Goal: Task Accomplishment & Management: Manage account settings

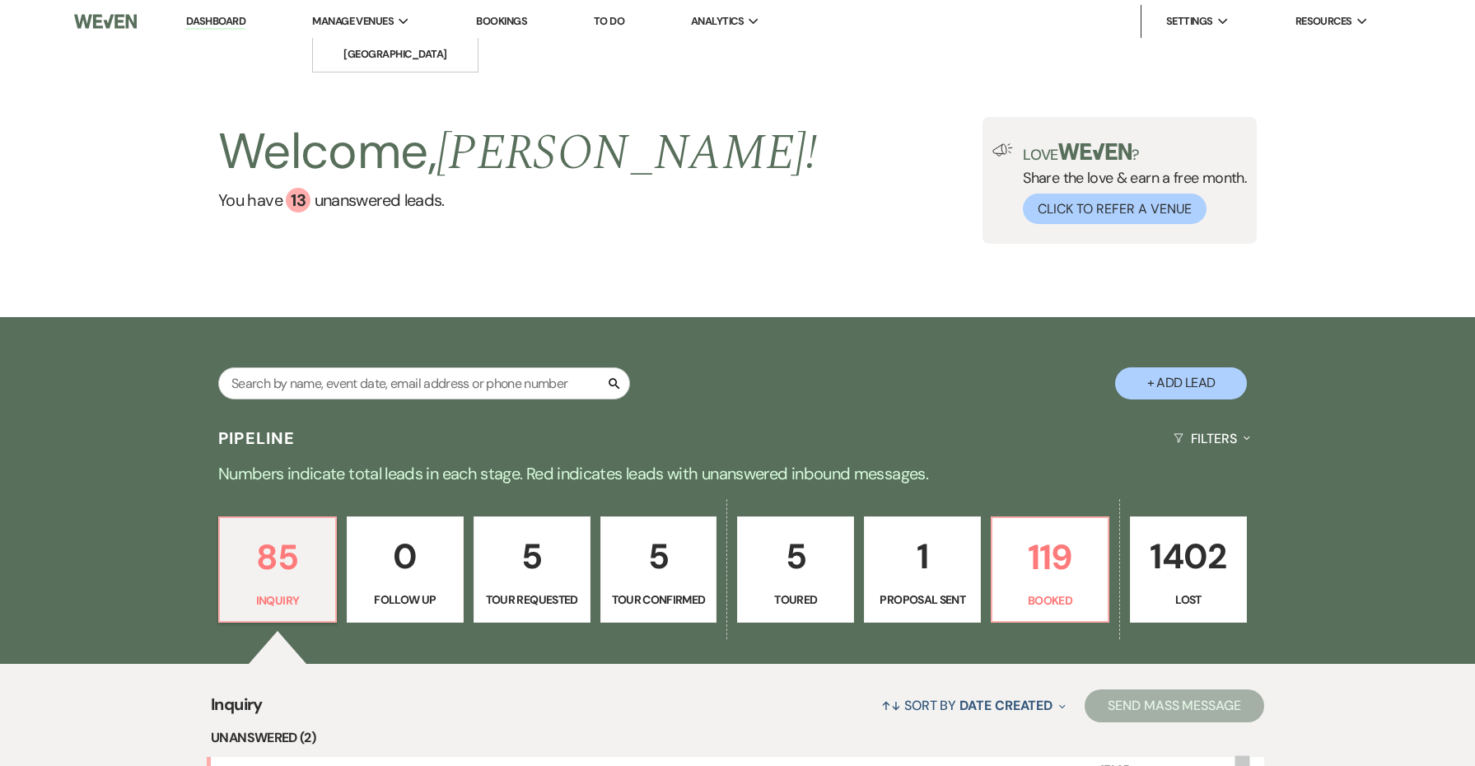
click at [380, 23] on span "Manage Venues" at bounding box center [353, 21] width 82 height 16
click at [381, 48] on li "[GEOGRAPHIC_DATA]" at bounding box center [395, 54] width 148 height 16
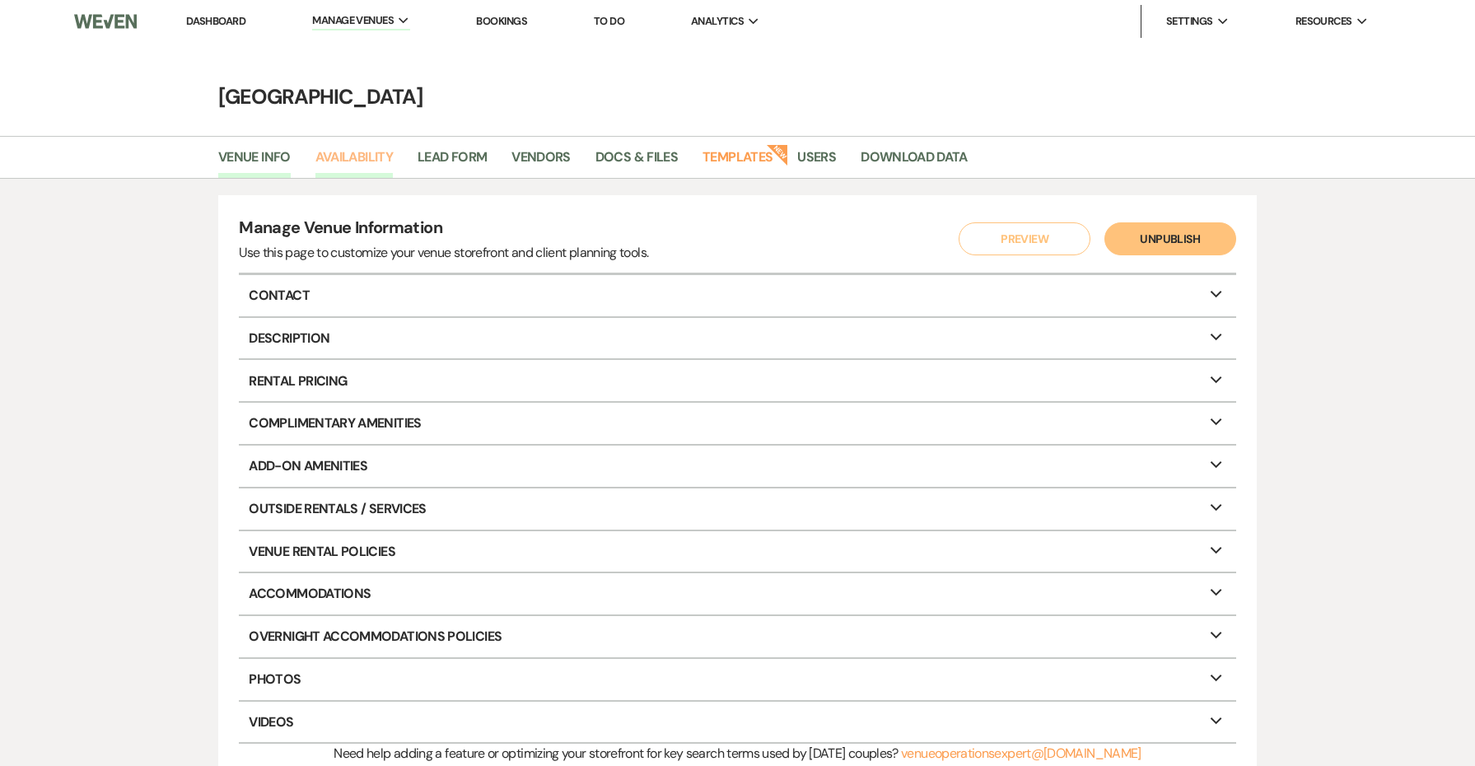
click at [382, 164] on link "Availability" at bounding box center [354, 162] width 77 height 31
select select "3"
select select "2026"
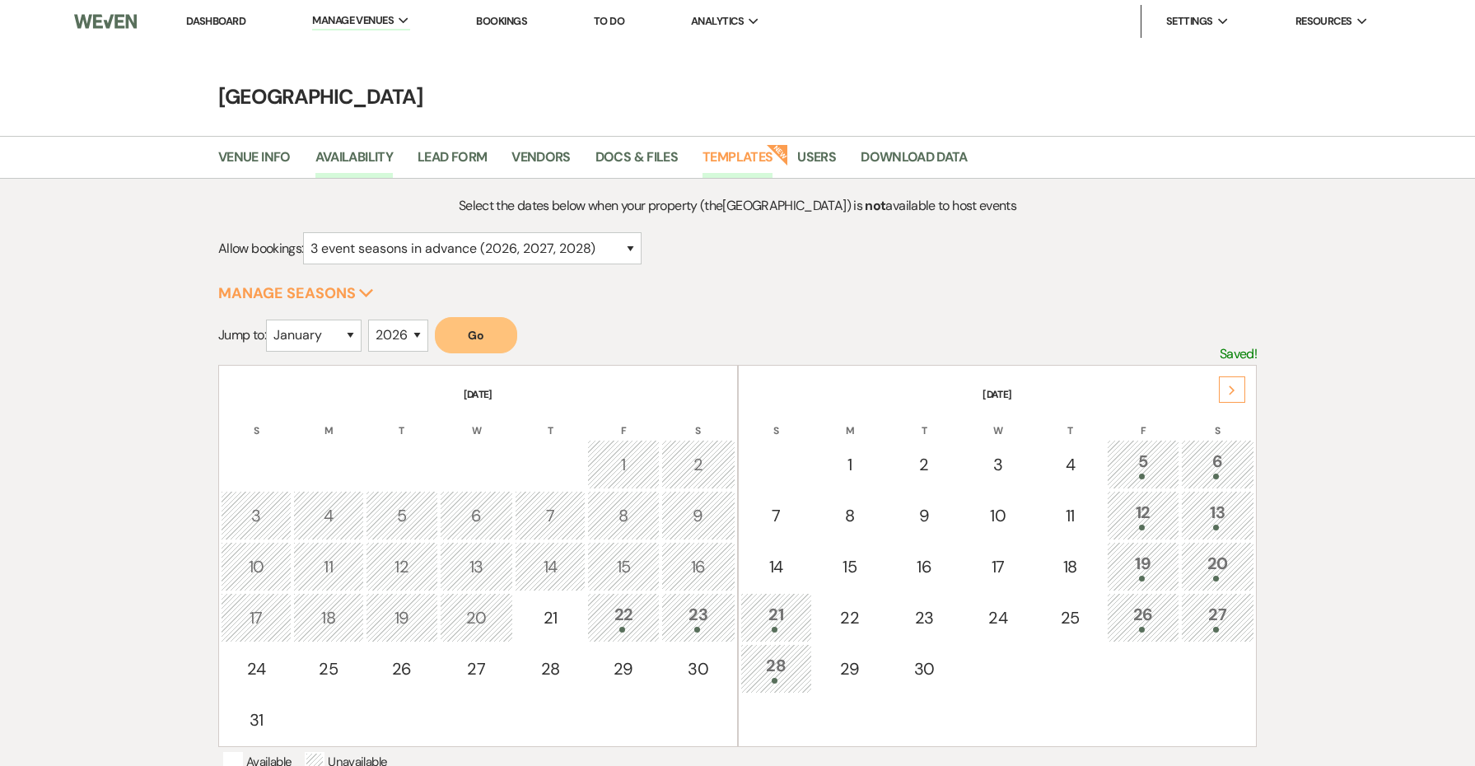
click at [724, 154] on link "Templates" at bounding box center [738, 162] width 70 height 31
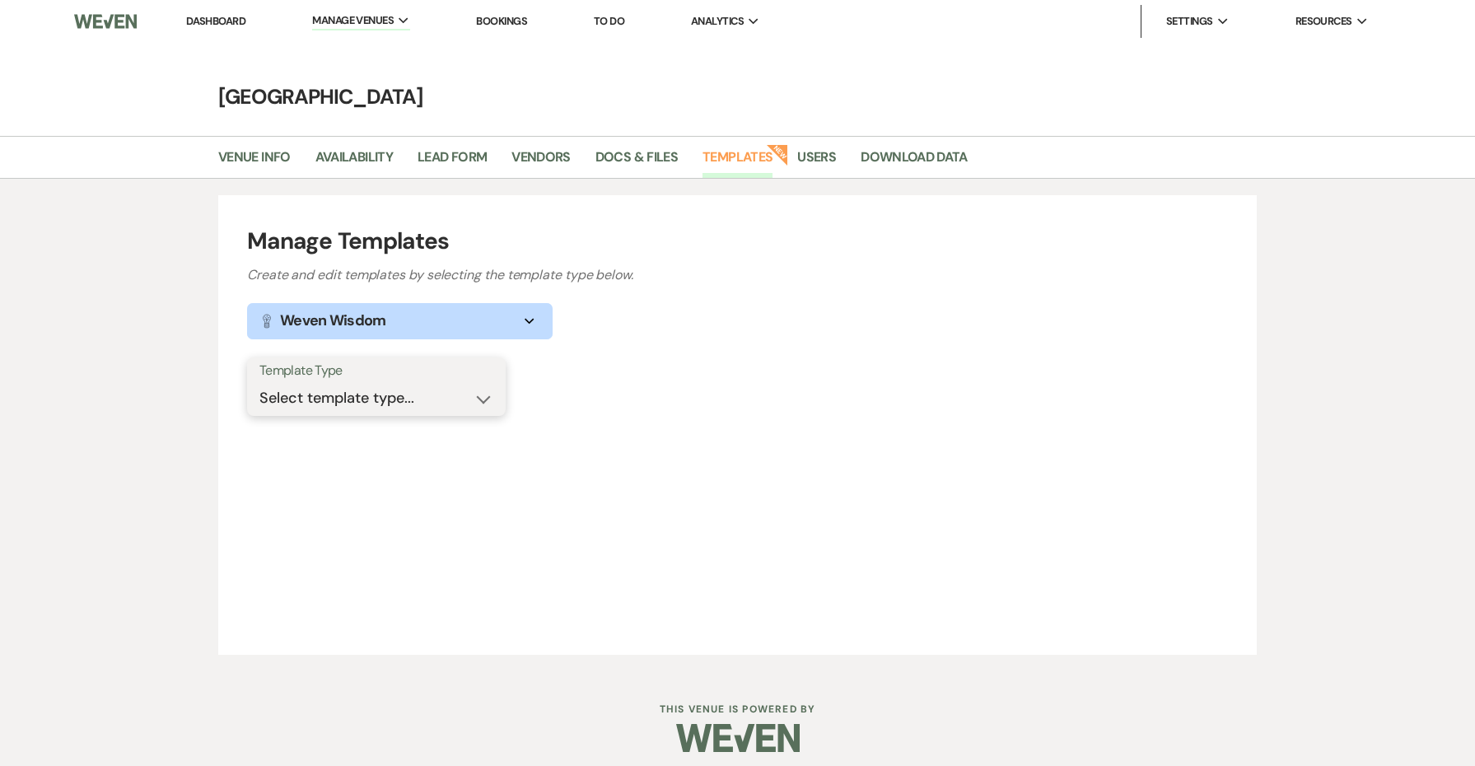
select select "Message Templates"
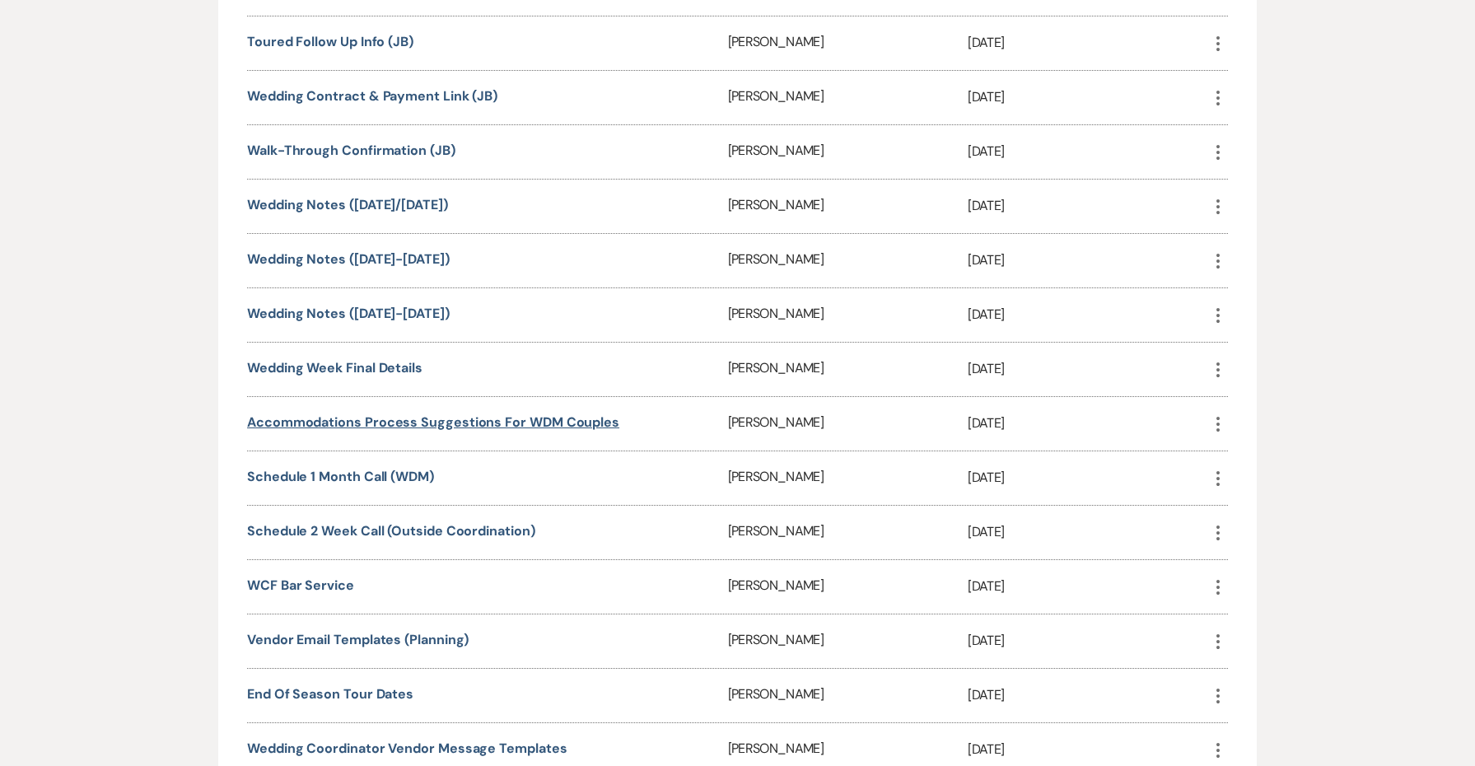
scroll to position [1765, 1]
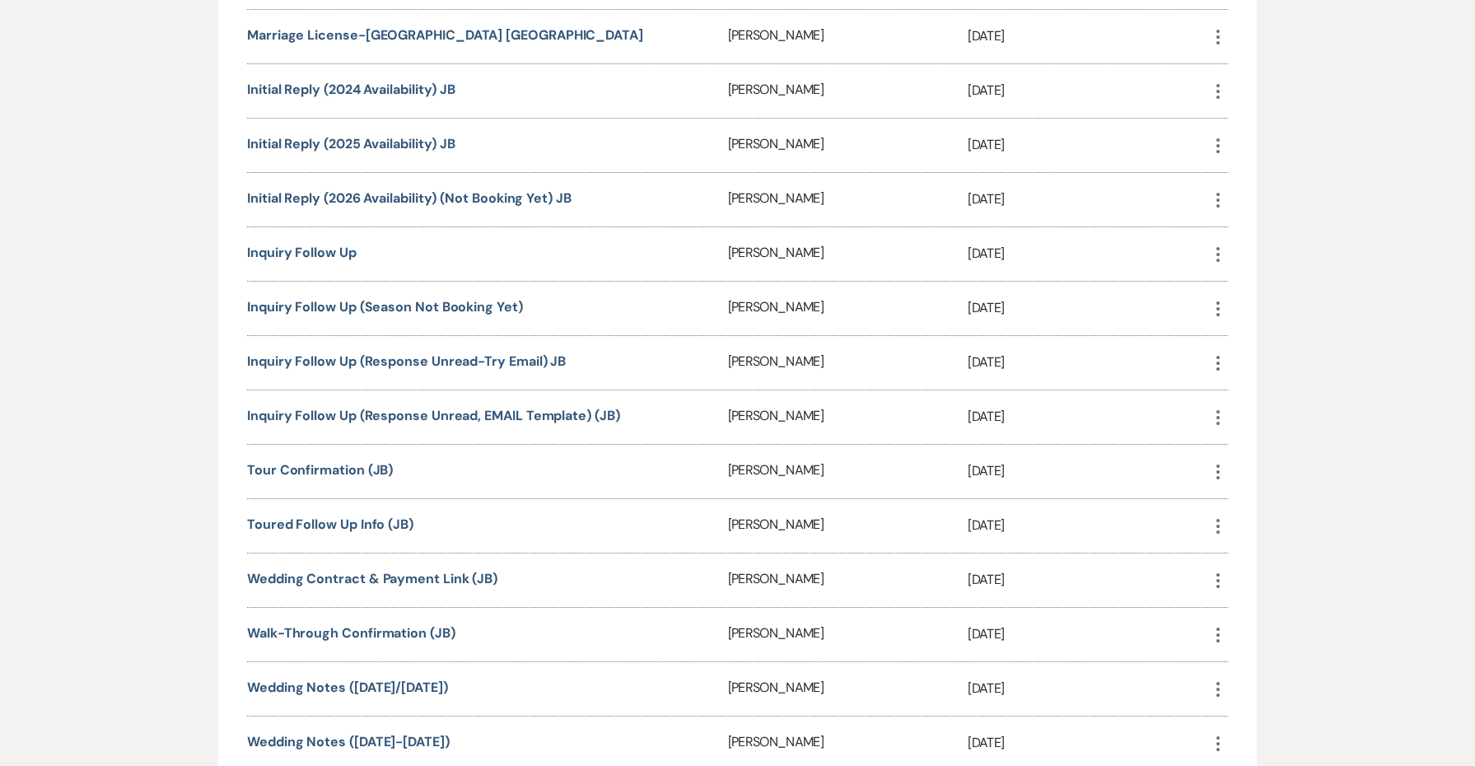
click at [596, 476] on div "Tour Confirmation (JB)" at bounding box center [487, 472] width 480 height 54
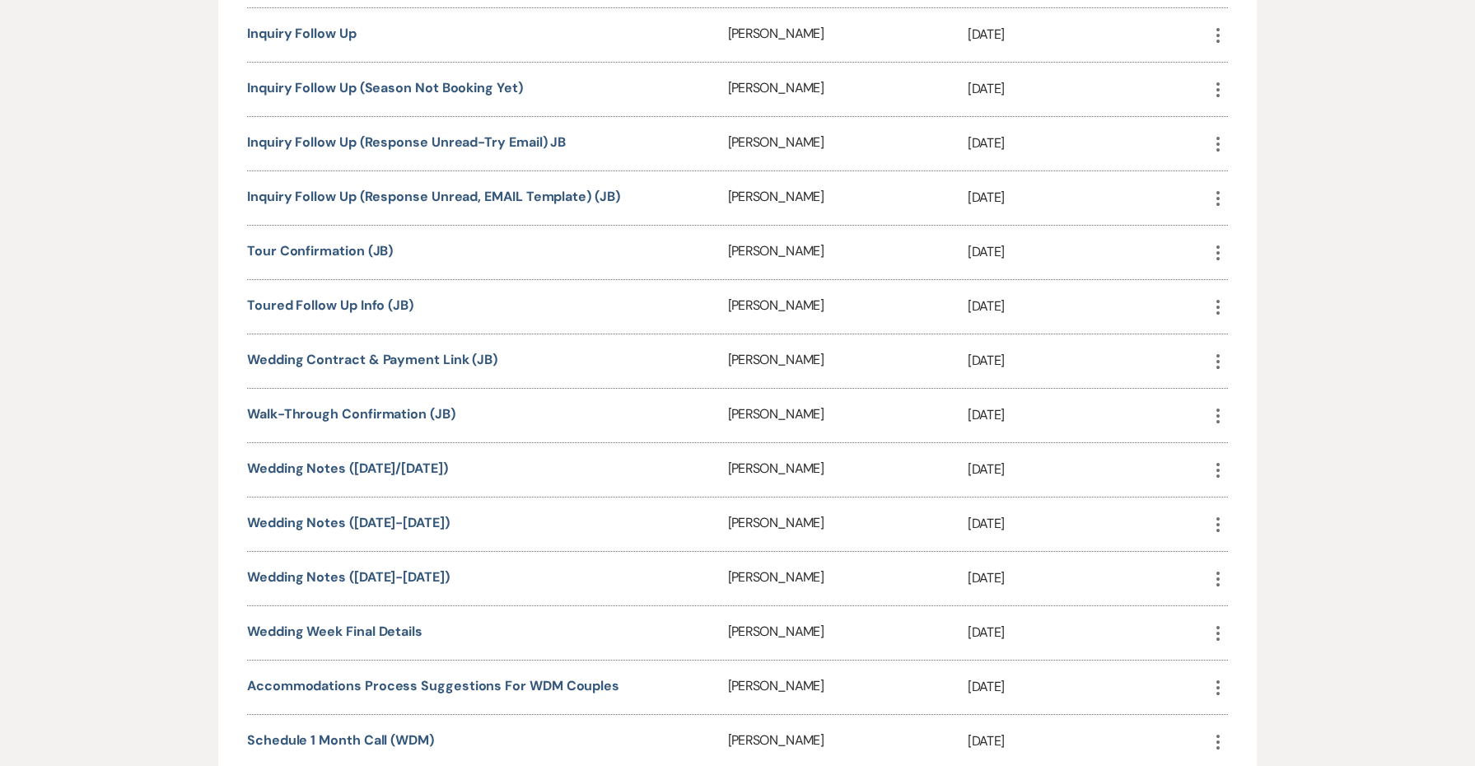
scroll to position [1513, 0]
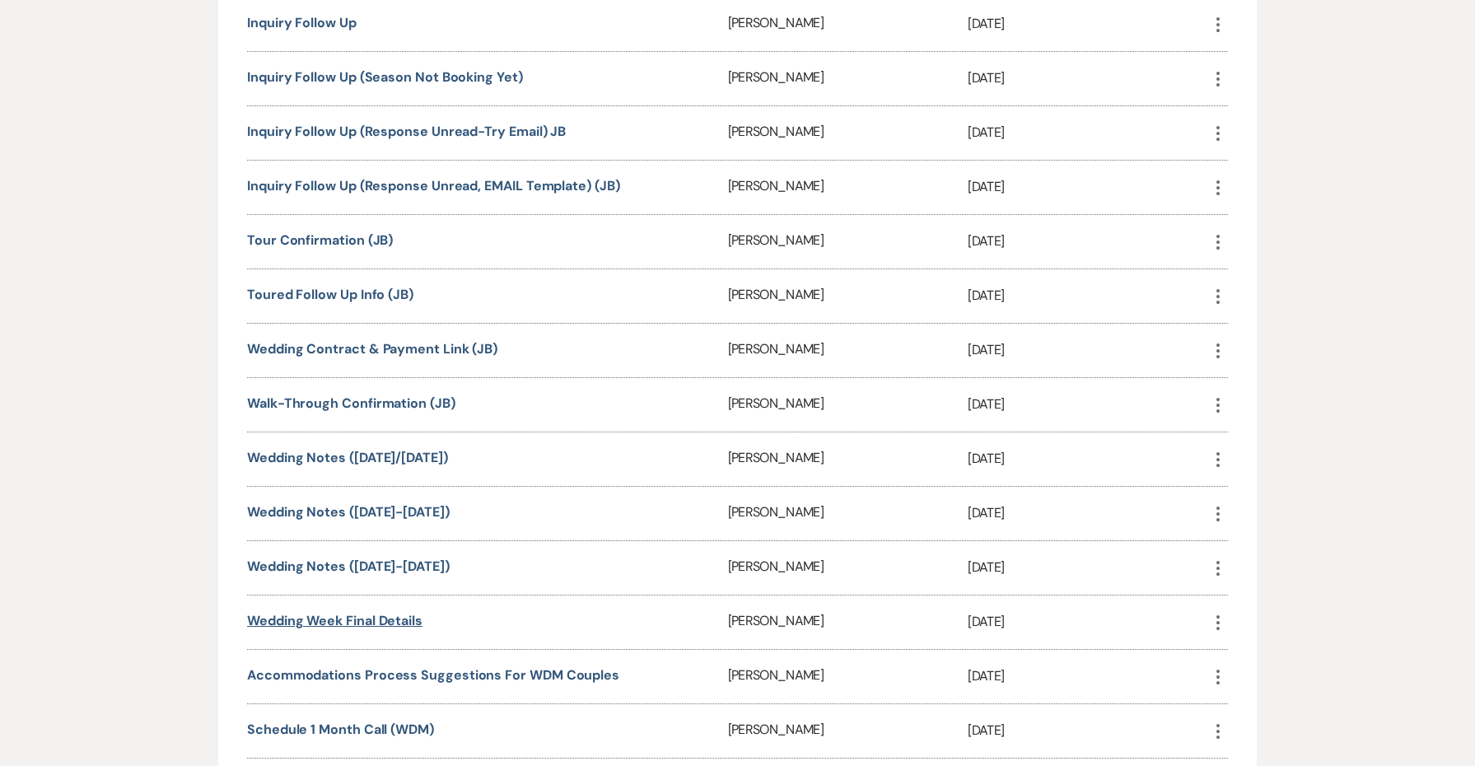
click at [404, 615] on link "Wedding Week Final Details" at bounding box center [334, 620] width 175 height 17
click at [396, 617] on link "Wedding Week Final Details" at bounding box center [334, 620] width 175 height 17
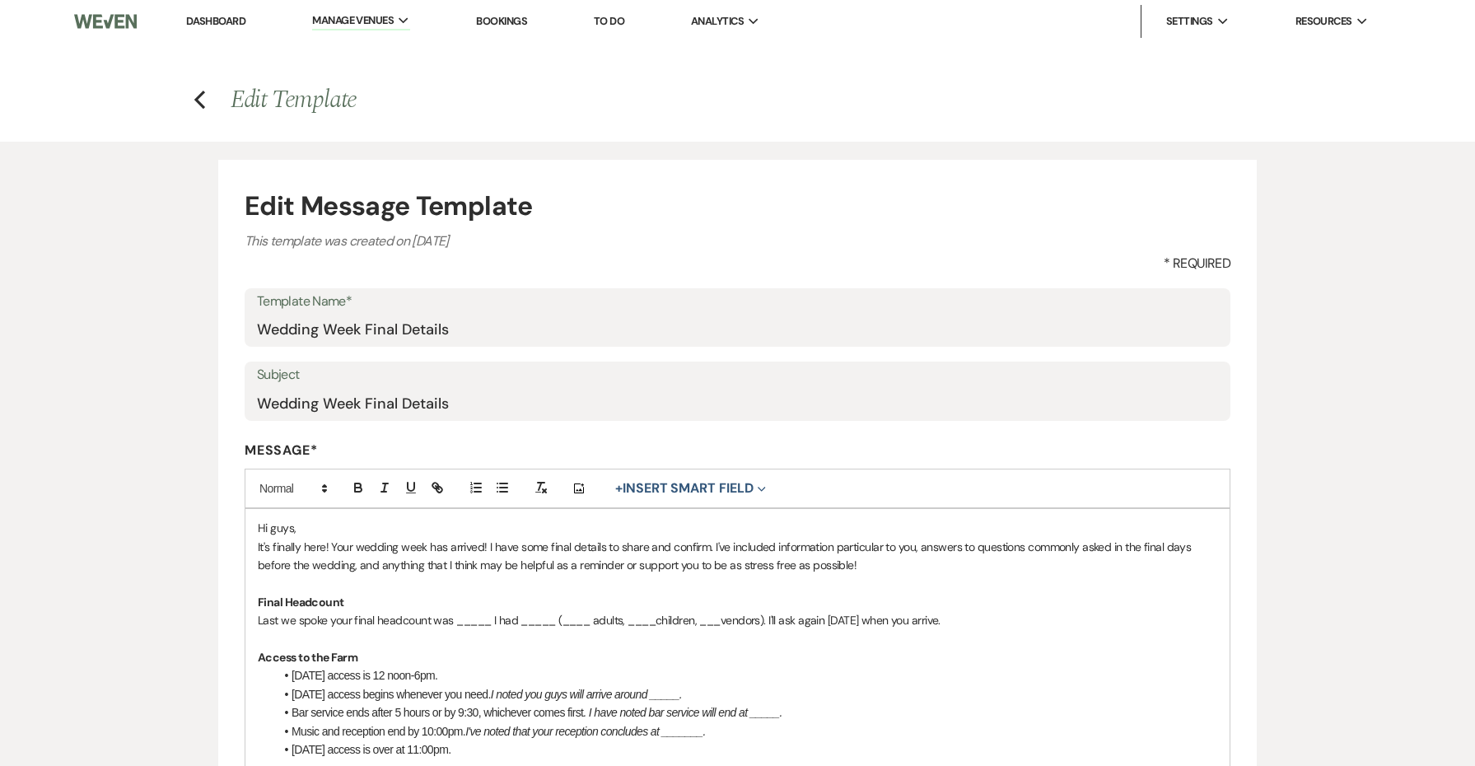
click at [722, 655] on p "Access to the Farm" at bounding box center [738, 657] width 960 height 18
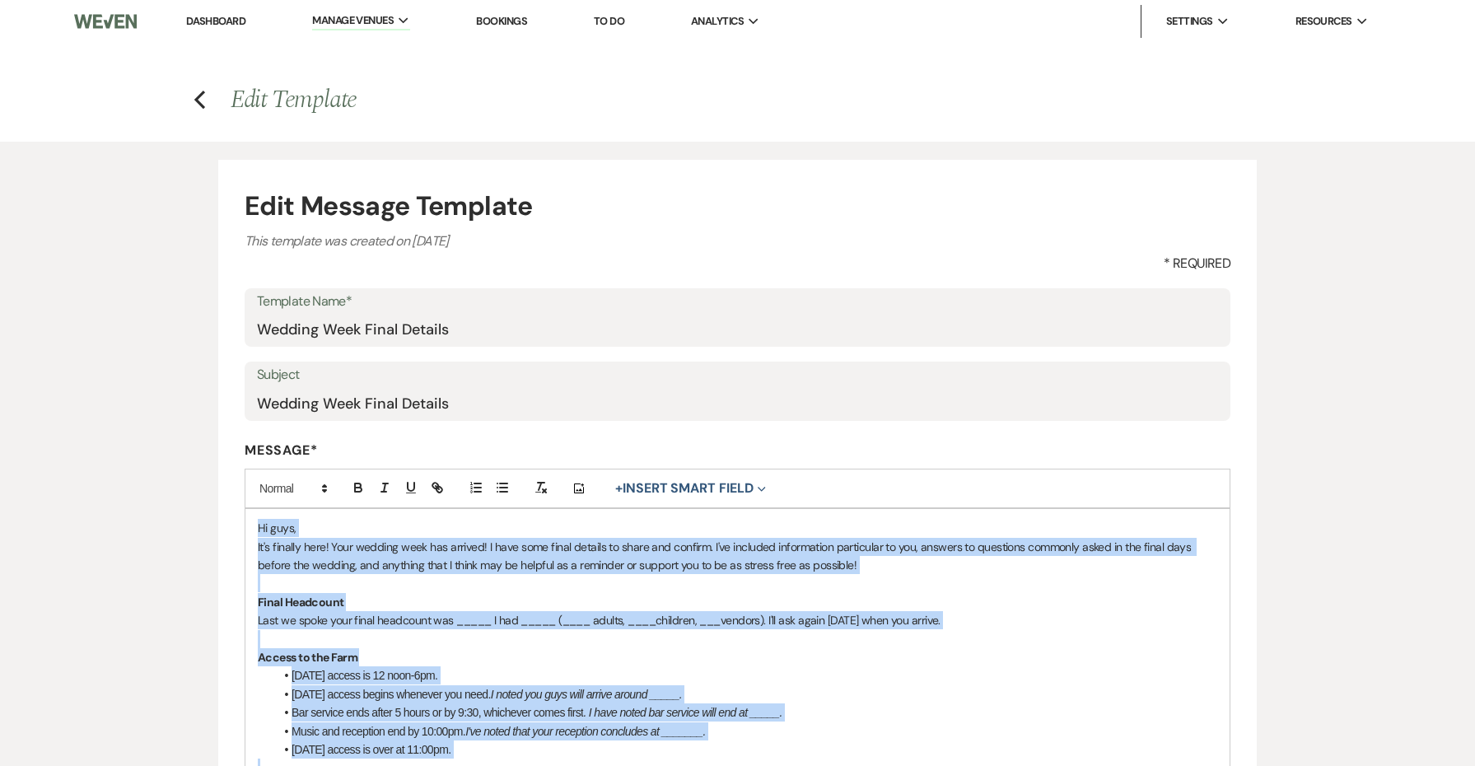
copy div "Lo ipsu, Do's ametcon adip! Elit seddoei temp inc utlabor! E dolo magn aliqu en…"
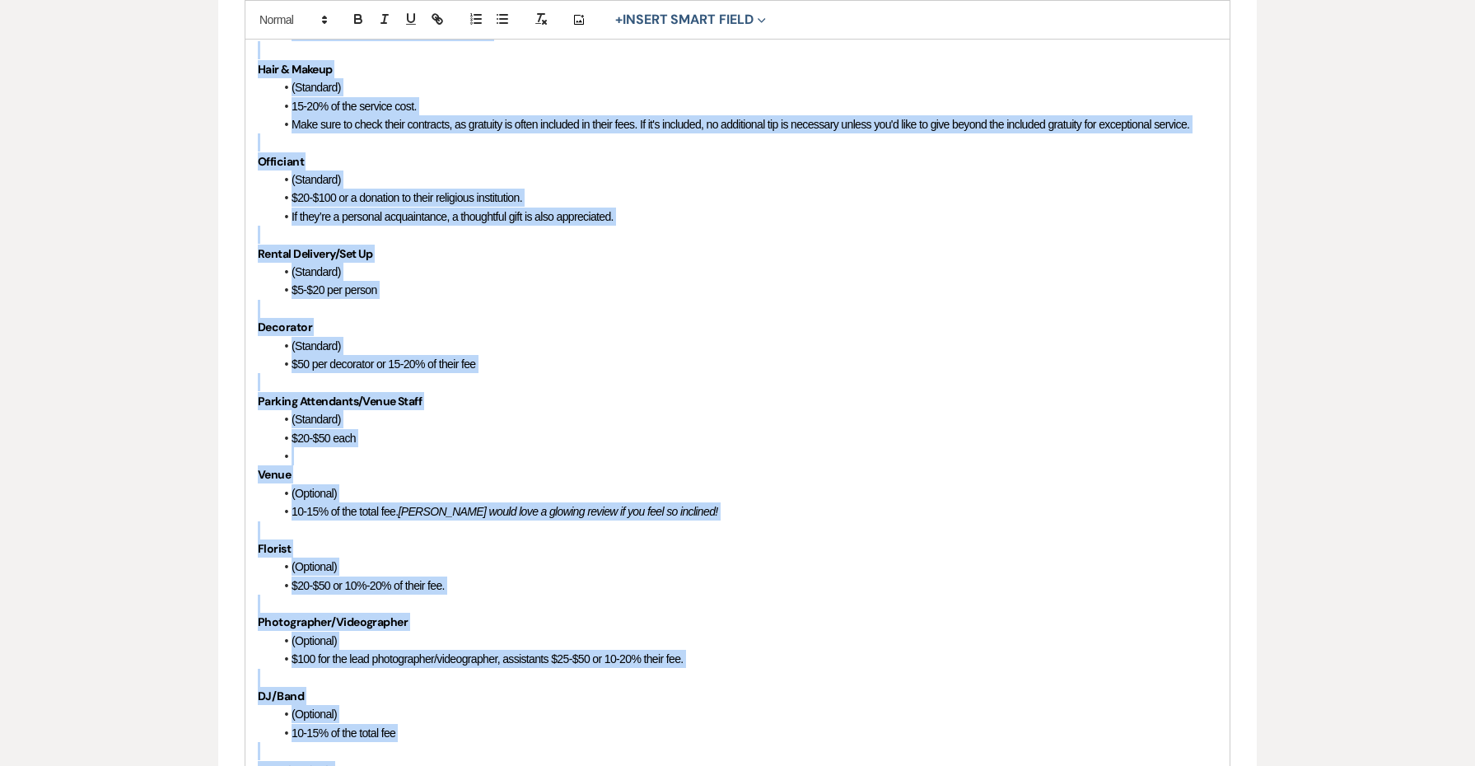
scroll to position [1691, 0]
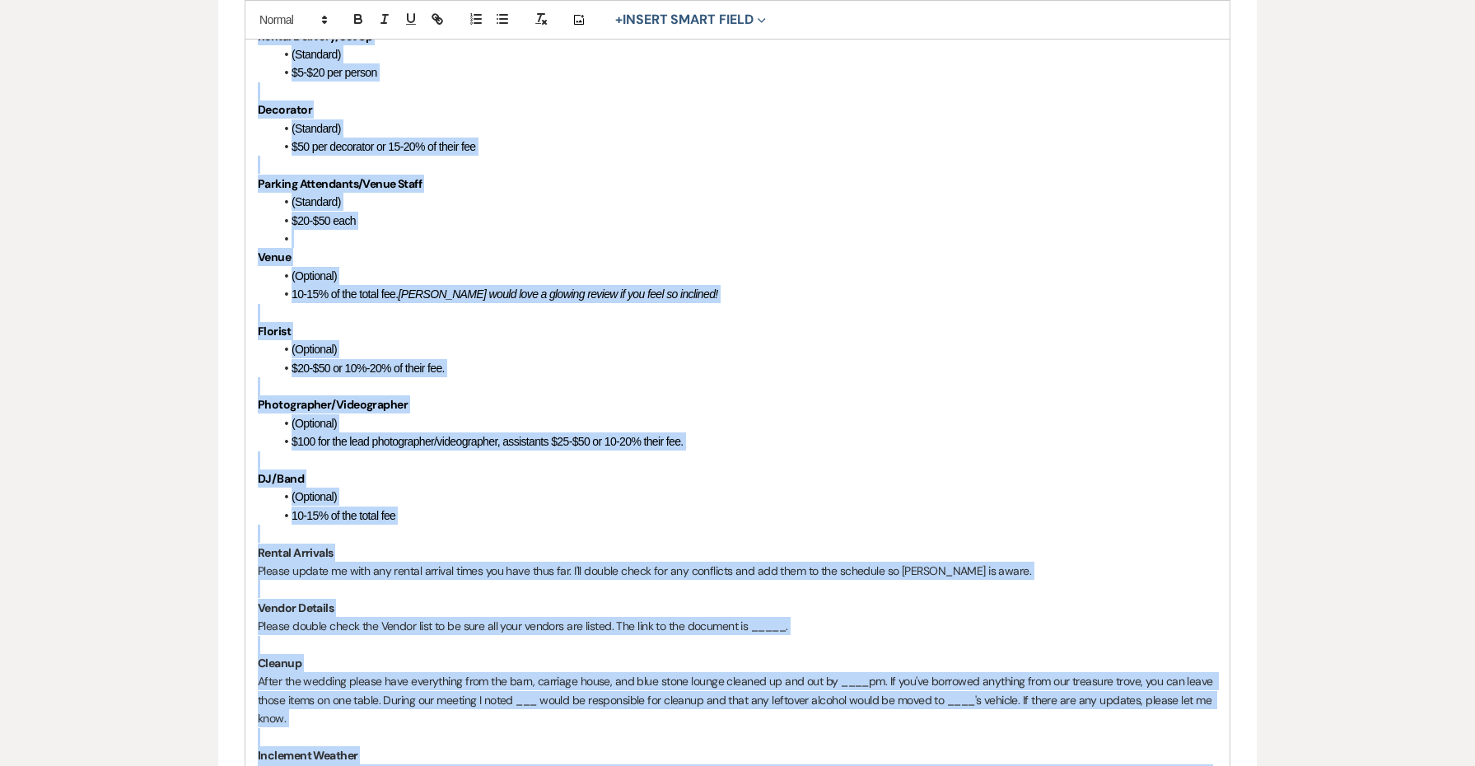
copy div "Lo ipsu, Do's ametcon adip! Elit seddoei temp inc utlabor! E dolo magn aliqu en…"
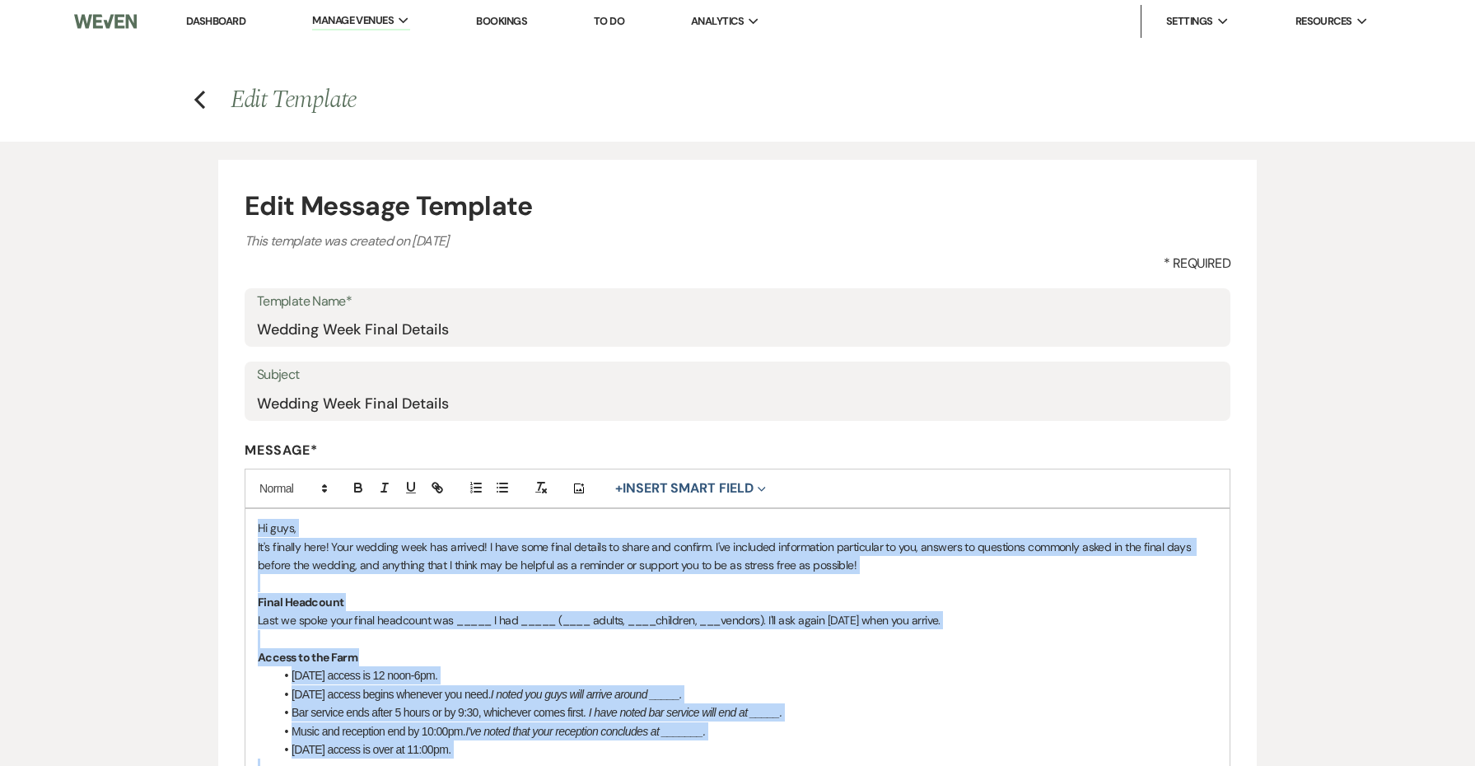
scroll to position [0, 0]
click at [1216, 17] on div "Settings Expand" at bounding box center [1198, 21] width 63 height 16
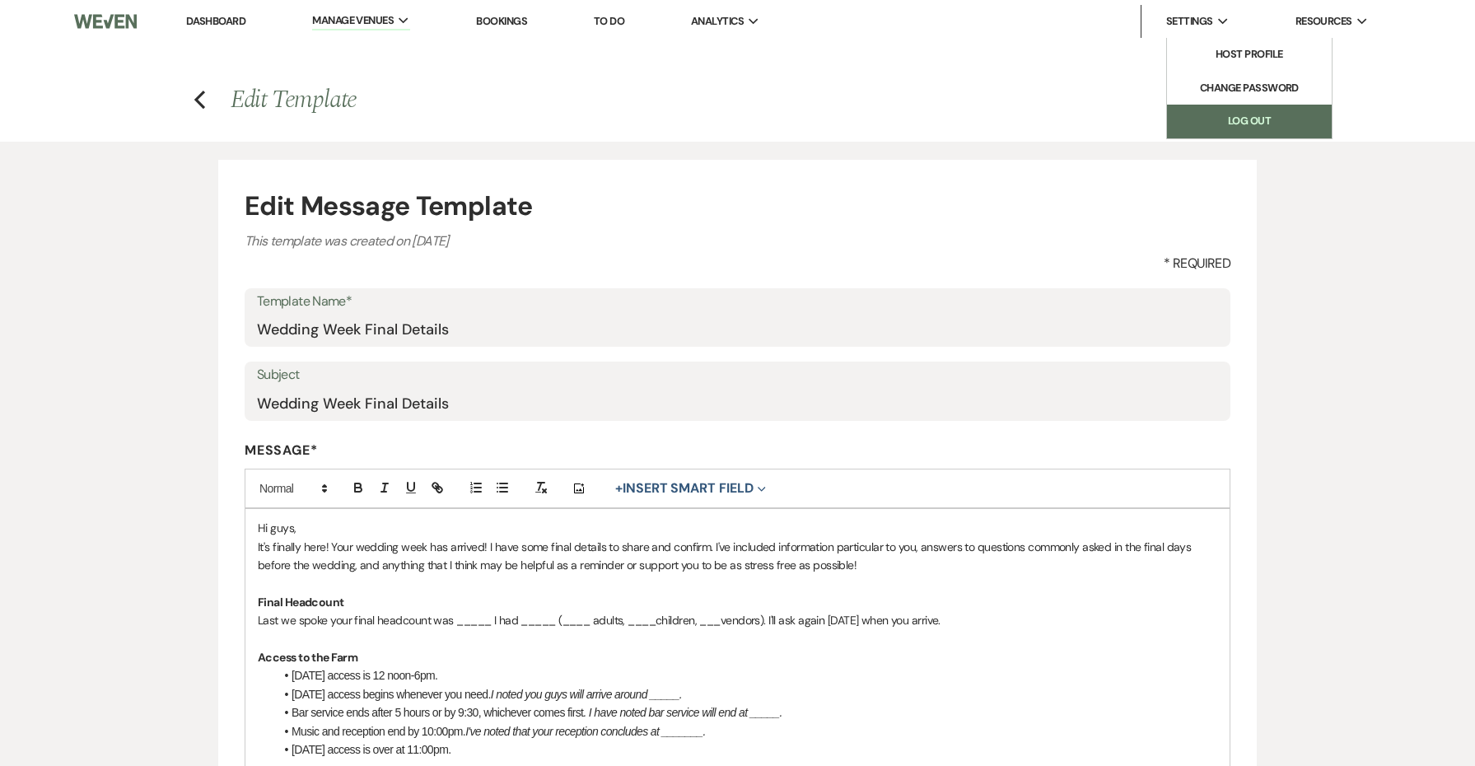
click at [1231, 119] on link "Log Out" at bounding box center [1249, 121] width 165 height 33
